Goal: Task Accomplishment & Management: Complete application form

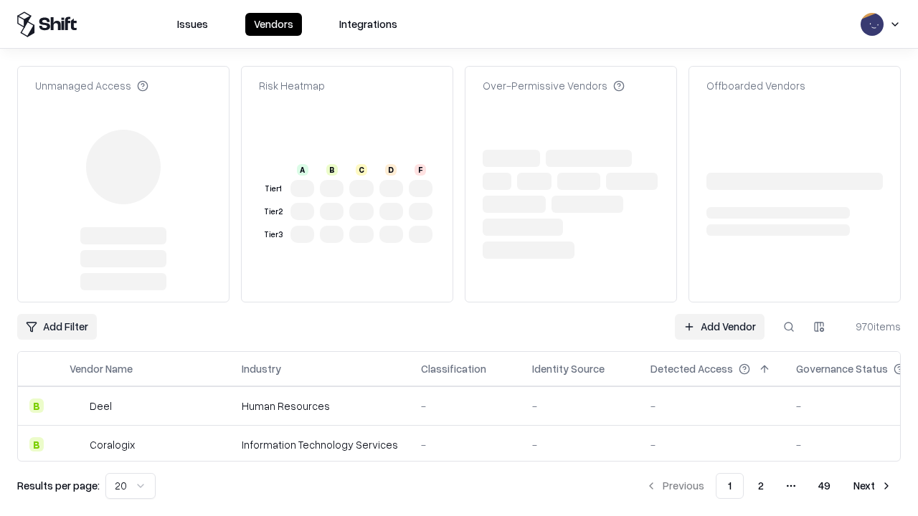
click at [719, 314] on link "Add Vendor" at bounding box center [720, 327] width 90 height 26
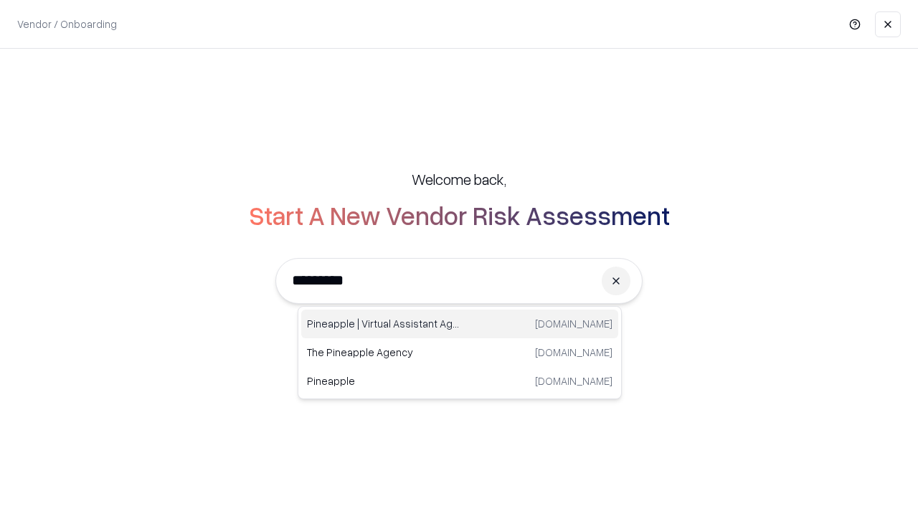
click at [460, 324] on div "Pineapple | Virtual Assistant Agency trypineapple.com" at bounding box center [459, 324] width 317 height 29
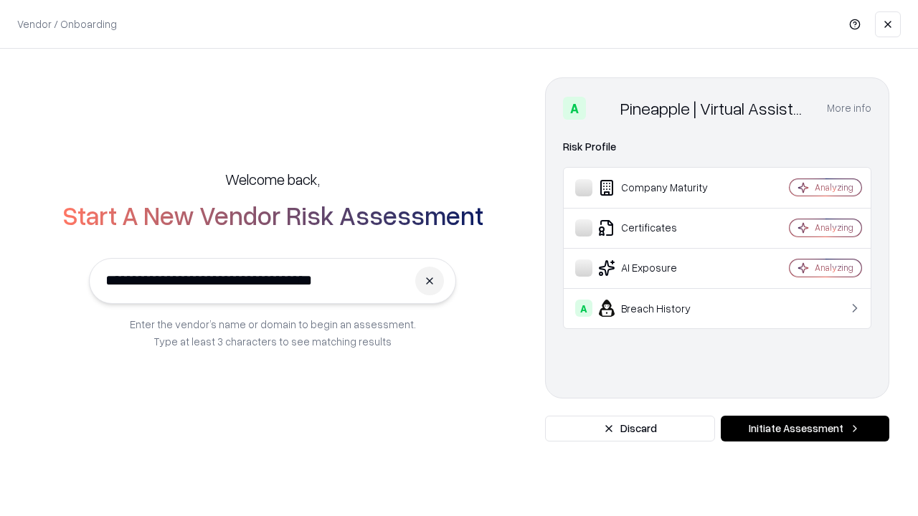
type input "**********"
click at [805, 429] on button "Initiate Assessment" at bounding box center [805, 429] width 169 height 26
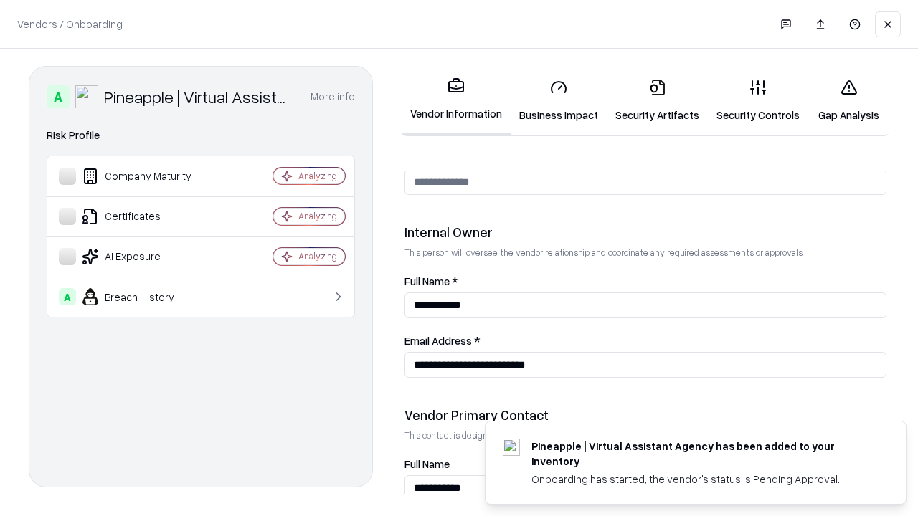
scroll to position [743, 0]
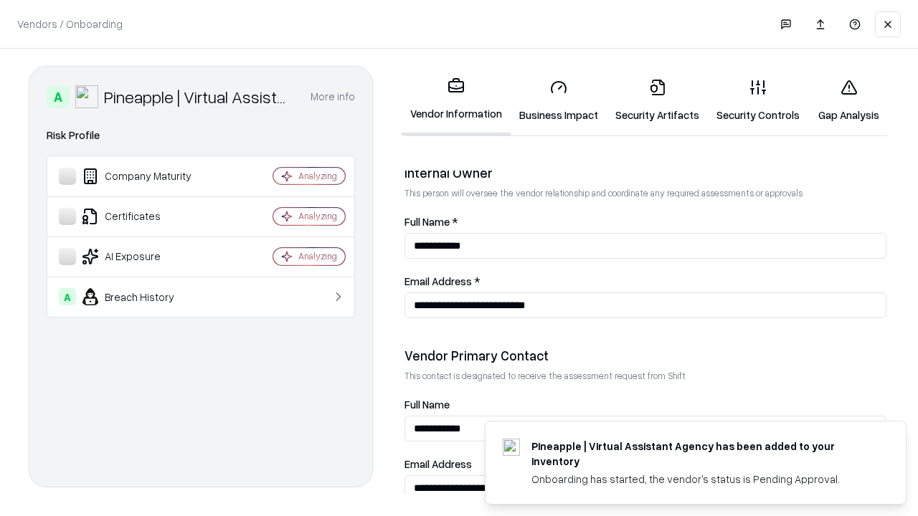
click at [559, 100] on link "Business Impact" at bounding box center [559, 100] width 96 height 67
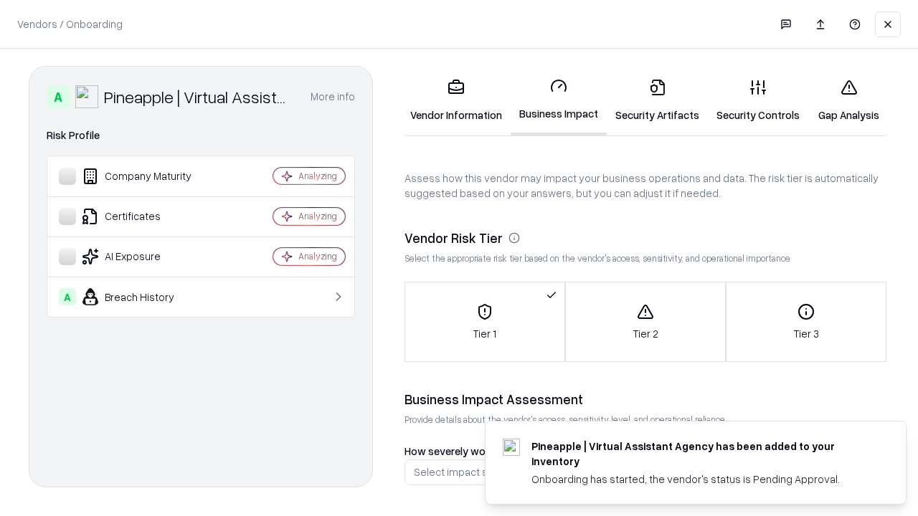
click at [657, 100] on link "Security Artifacts" at bounding box center [657, 100] width 101 height 67
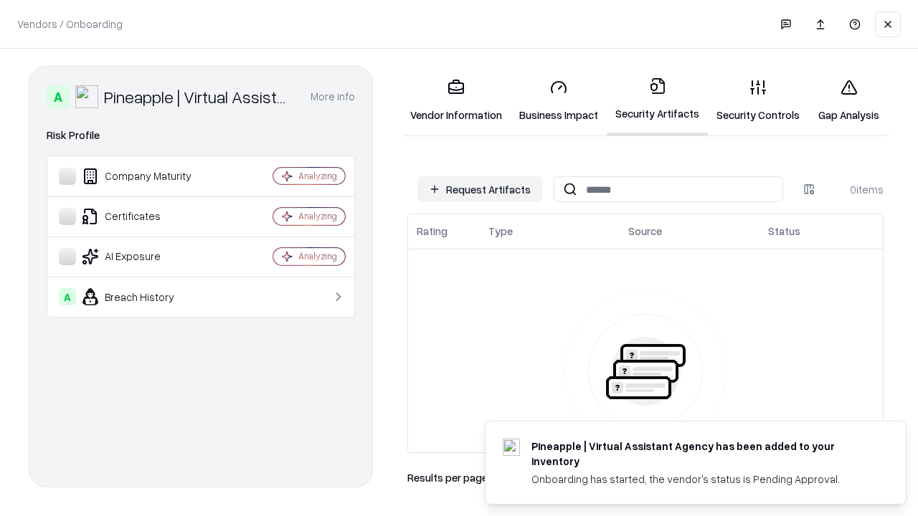
click at [480, 189] on button "Request Artifacts" at bounding box center [479, 189] width 125 height 26
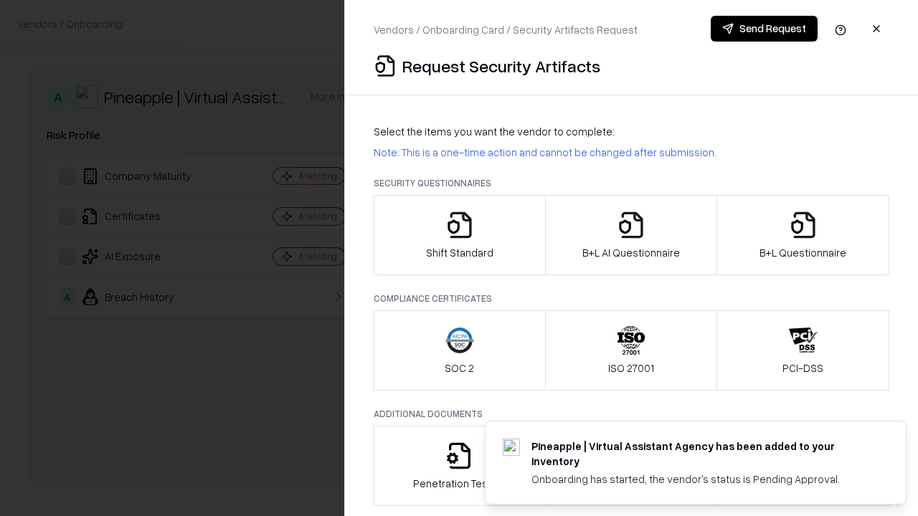
click at [459, 235] on icon "button" at bounding box center [459, 225] width 29 height 29
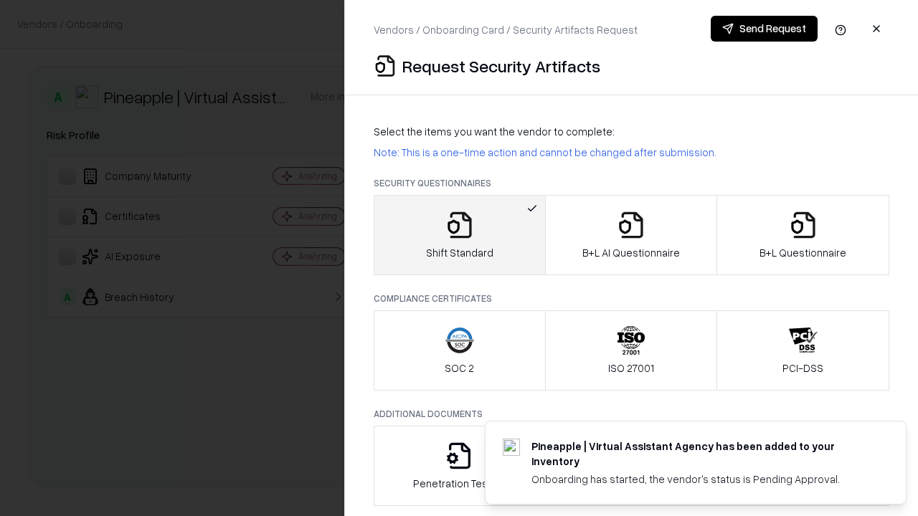
click at [764, 29] on button "Send Request" at bounding box center [764, 29] width 107 height 26
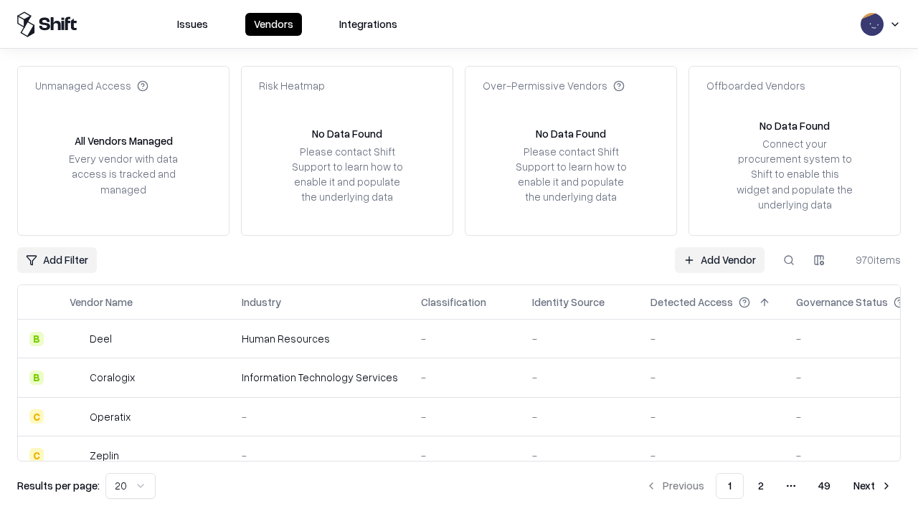
click at [789, 260] on button at bounding box center [789, 260] width 26 height 26
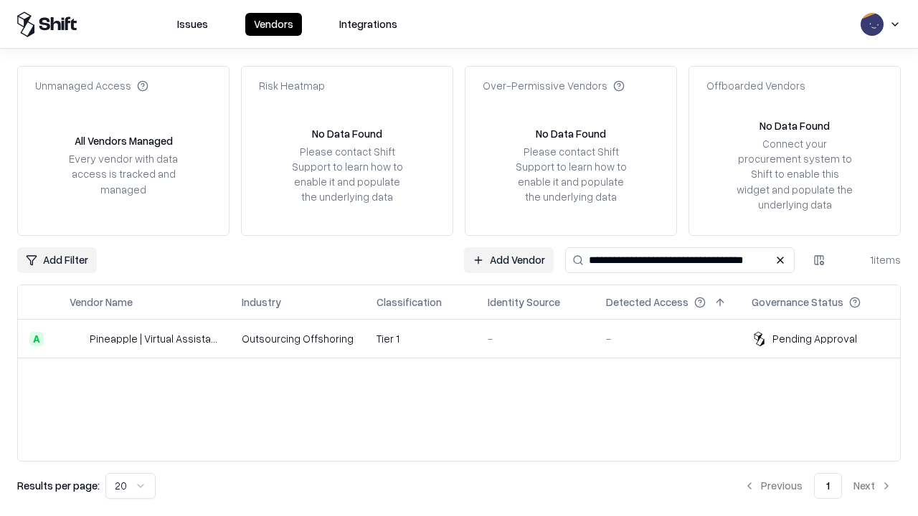
type input "**********"
click at [468, 339] on td "Tier 1" at bounding box center [420, 339] width 111 height 39
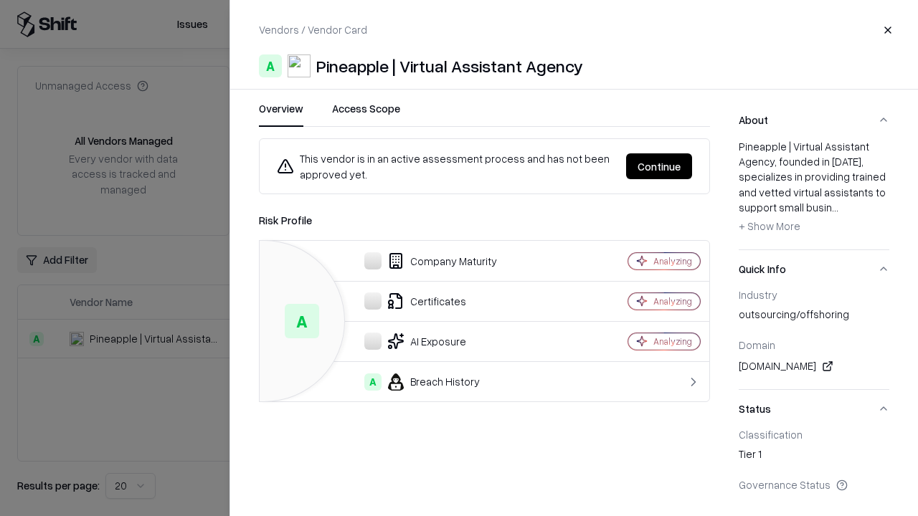
click at [659, 166] on button "Continue" at bounding box center [659, 166] width 66 height 26
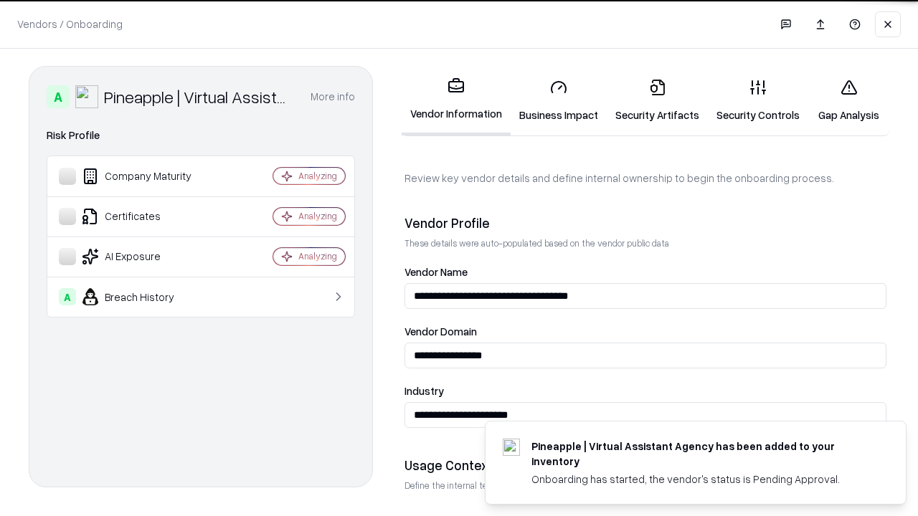
click at [657, 100] on link "Security Artifacts" at bounding box center [657, 100] width 101 height 67
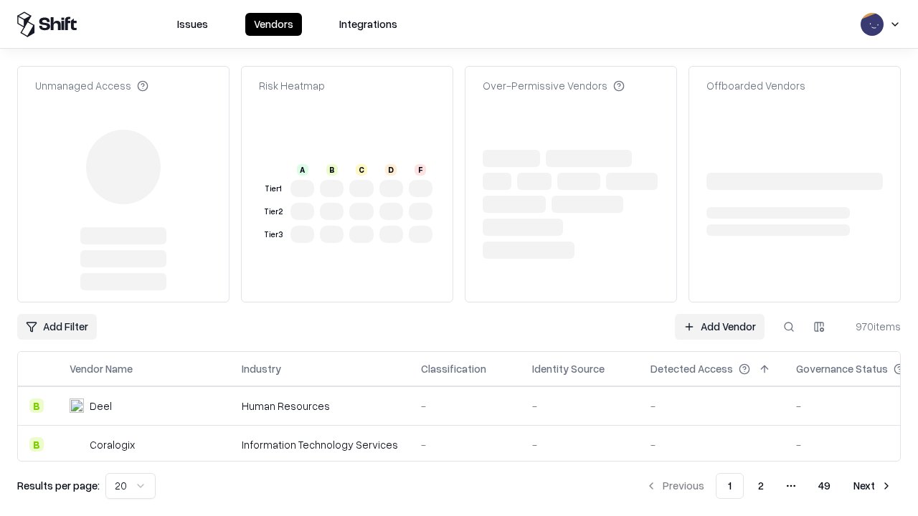
click at [719, 327] on link "Add Vendor" at bounding box center [720, 327] width 90 height 26
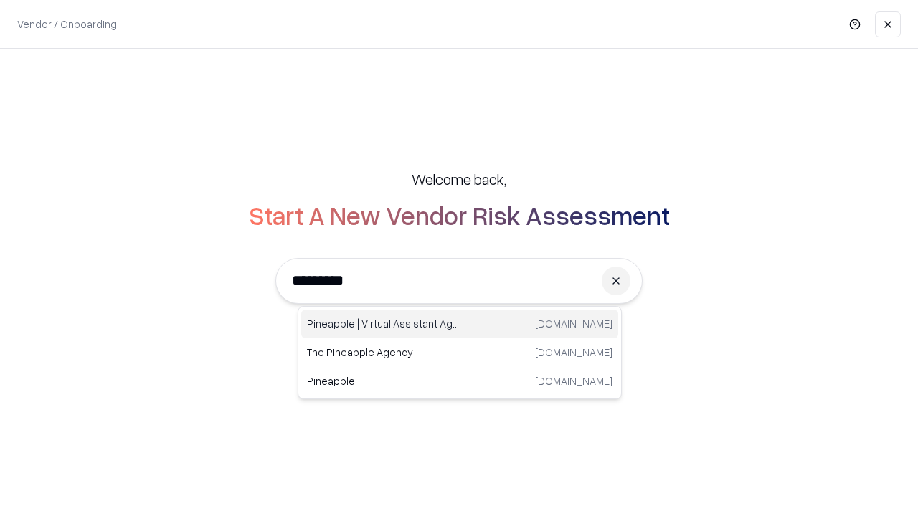
click at [460, 324] on div "Pineapple | Virtual Assistant Agency trypineapple.com" at bounding box center [459, 324] width 317 height 29
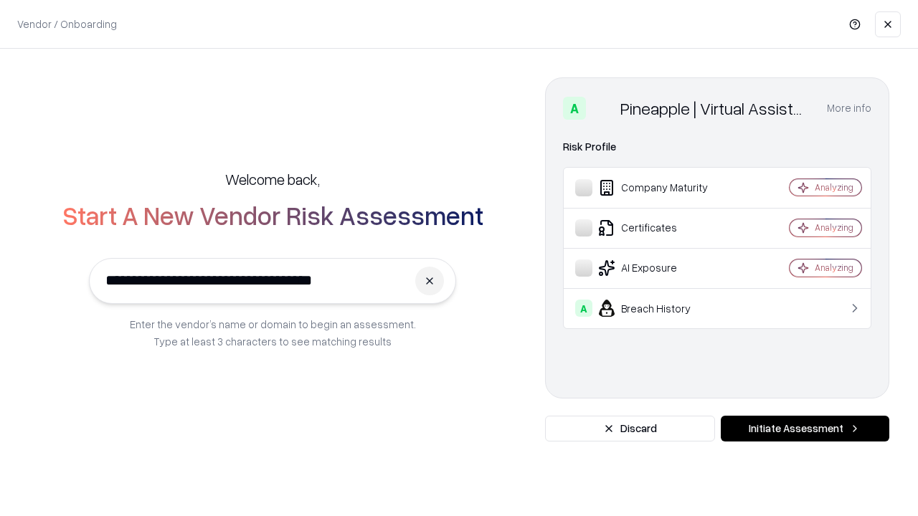
type input "**********"
click at [805, 429] on button "Initiate Assessment" at bounding box center [805, 429] width 169 height 26
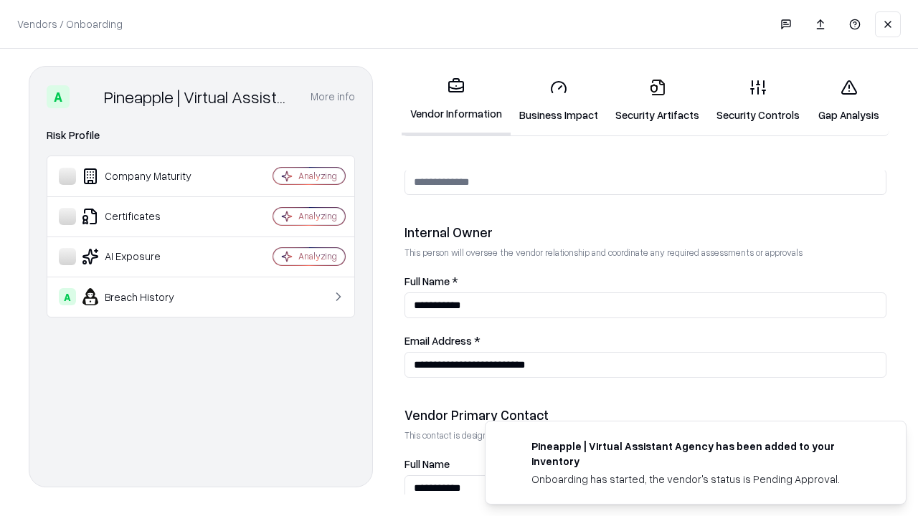
scroll to position [743, 0]
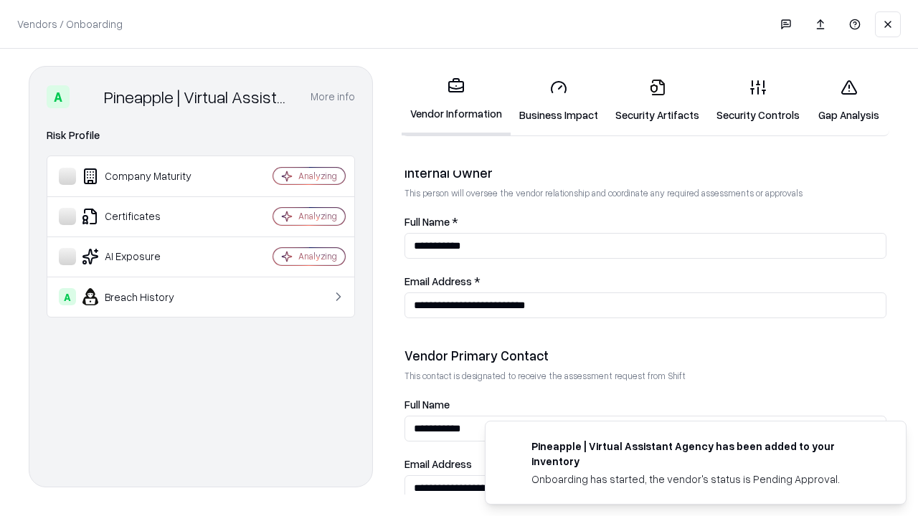
click at [848, 100] on link "Gap Analysis" at bounding box center [848, 100] width 81 height 67
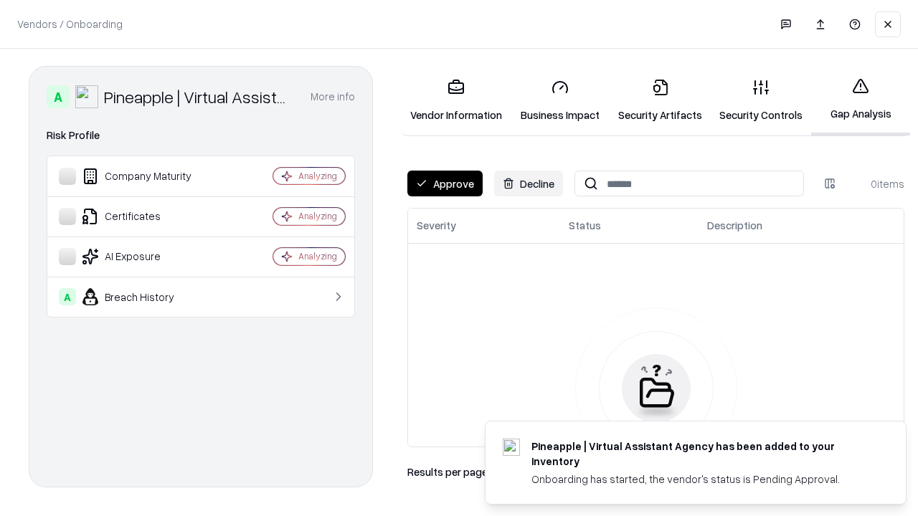
click at [445, 184] on button "Approve" at bounding box center [444, 184] width 75 height 26
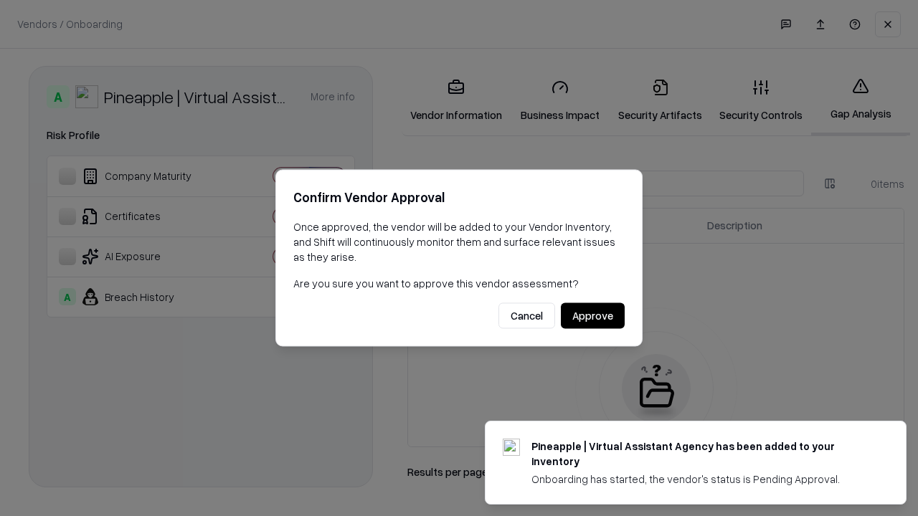
click at [592, 316] on button "Approve" at bounding box center [593, 316] width 64 height 26
